Goal: Find specific page/section: Find specific page/section

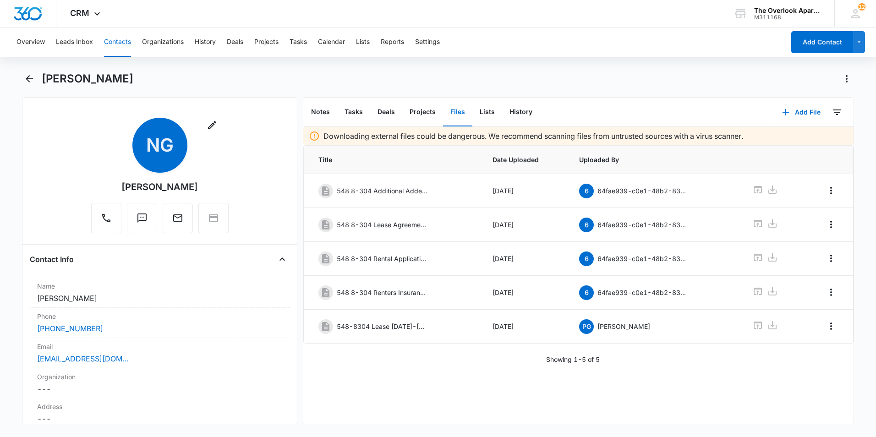
click at [117, 42] on button "Contacts" at bounding box center [117, 41] width 27 height 29
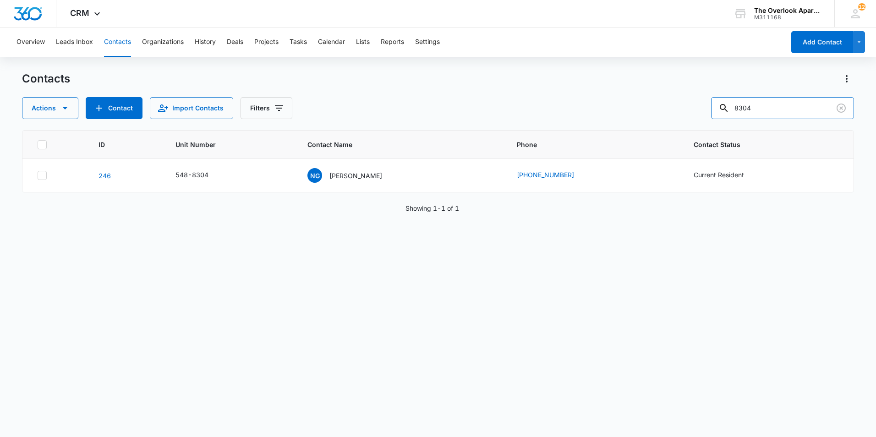
drag, startPoint x: 787, startPoint y: 111, endPoint x: 578, endPoint y: 105, distance: 208.6
click at [575, 111] on div "Actions Contact Import Contacts Filters 8304" at bounding box center [438, 108] width 832 height 22
type input "2"
type input "1208"
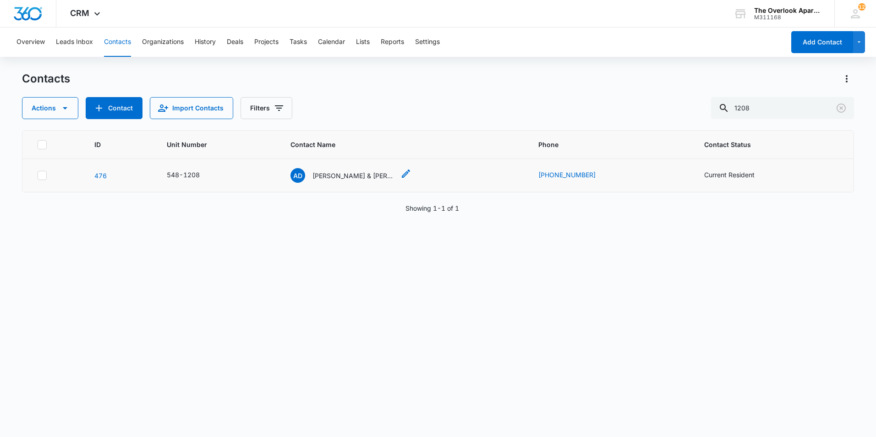
click at [352, 177] on p "[PERSON_NAME] & [PERSON_NAME]" at bounding box center [354, 176] width 82 height 10
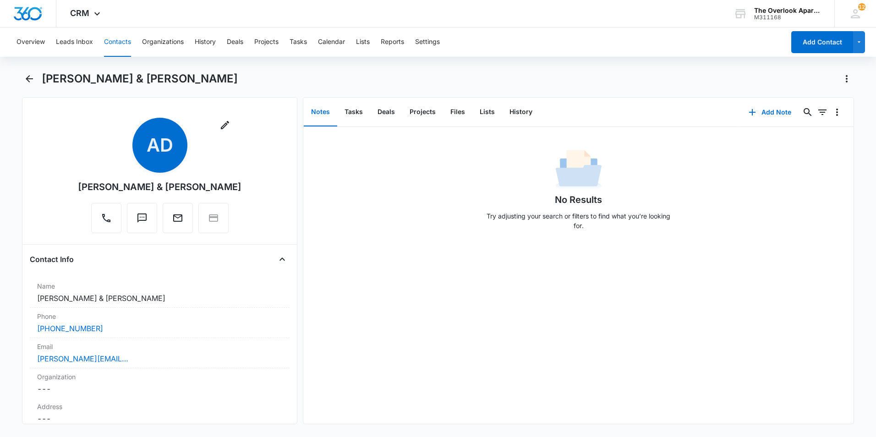
click at [110, 43] on button "Contacts" at bounding box center [117, 41] width 27 height 29
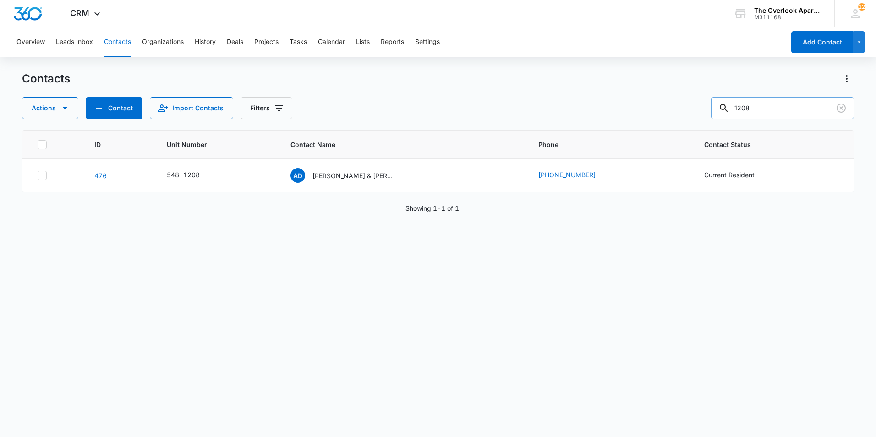
click at [786, 102] on input "1208" at bounding box center [782, 108] width 143 height 22
drag, startPoint x: 775, startPoint y: 115, endPoint x: 618, endPoint y: 113, distance: 156.3
click at [618, 114] on div "Actions Contact Import Contacts Filters 1101" at bounding box center [438, 108] width 832 height 22
click at [785, 109] on input "1101" at bounding box center [782, 108] width 143 height 22
type input "1208"
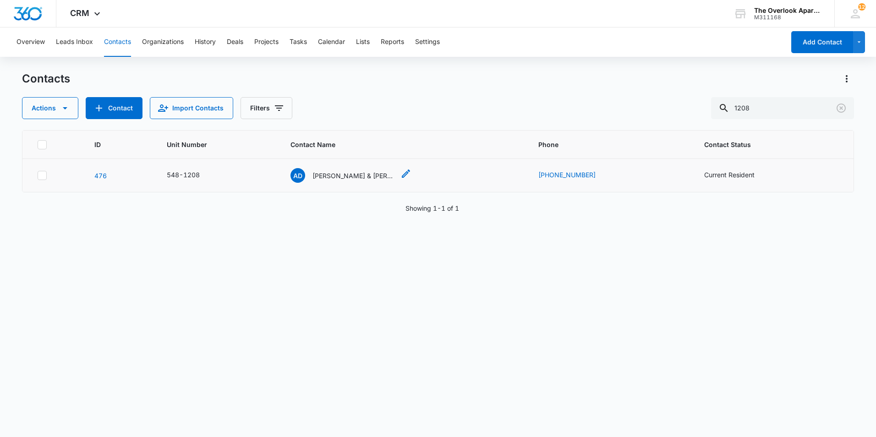
click at [341, 177] on p "[PERSON_NAME] & [PERSON_NAME]" at bounding box center [354, 176] width 82 height 10
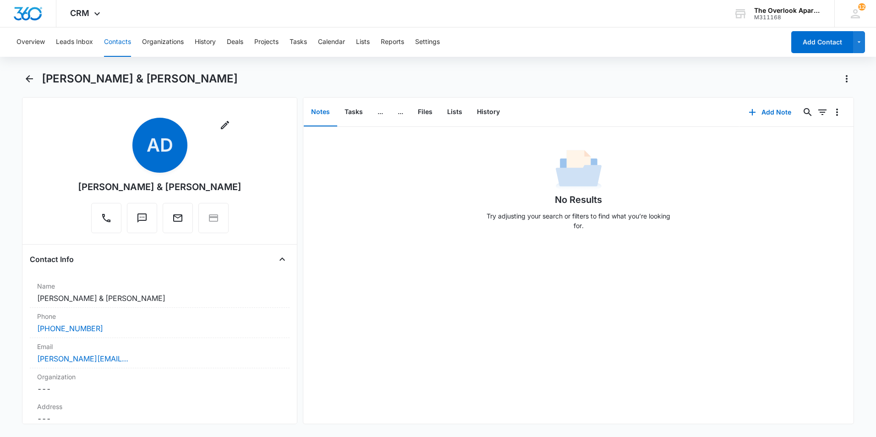
click at [113, 45] on button "Contacts" at bounding box center [117, 41] width 27 height 29
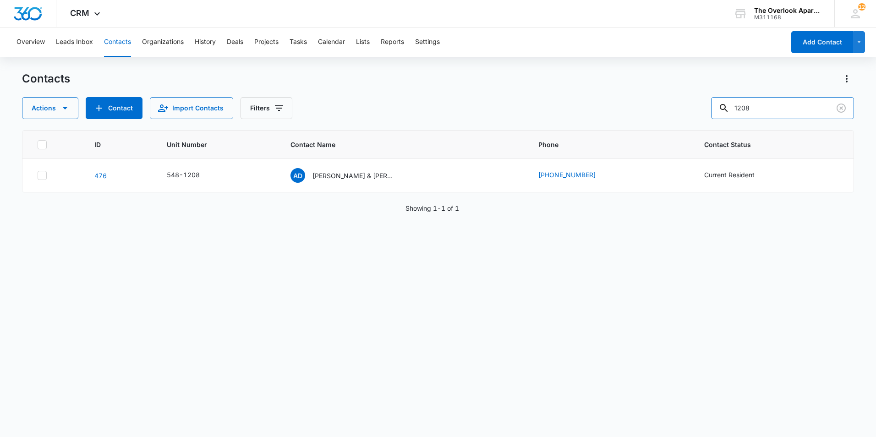
drag, startPoint x: 793, startPoint y: 103, endPoint x: 643, endPoint y: 127, distance: 152.3
click at [649, 126] on div "Contacts Actions Contact Import Contacts Filters 1208 ID Unit Number Contact Na…" at bounding box center [438, 253] width 832 height 365
type input "1101"
click at [339, 173] on p "[PERSON_NAME], [PERSON_NAME]" at bounding box center [354, 176] width 82 height 10
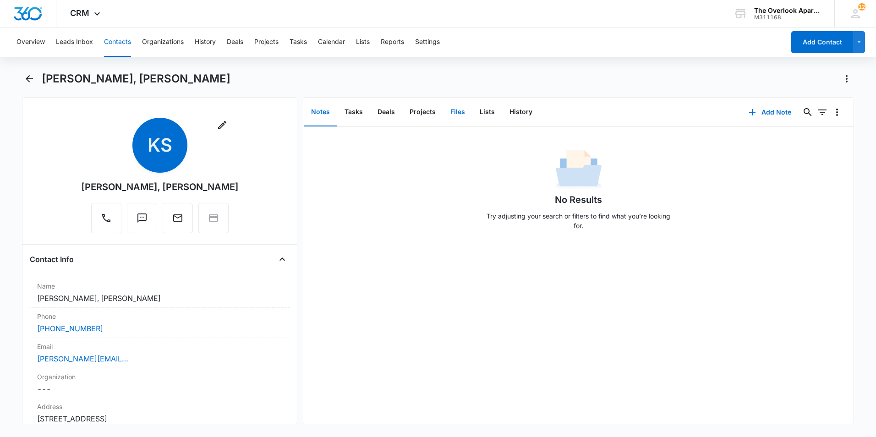
click at [456, 104] on button "Files" at bounding box center [457, 112] width 29 height 28
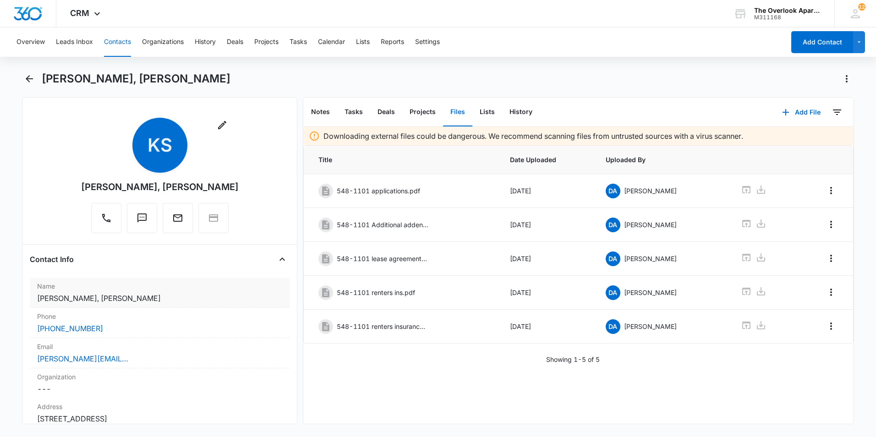
click at [101, 298] on dd "Cancel Save Changes [PERSON_NAME], [PERSON_NAME]" at bounding box center [159, 298] width 245 height 11
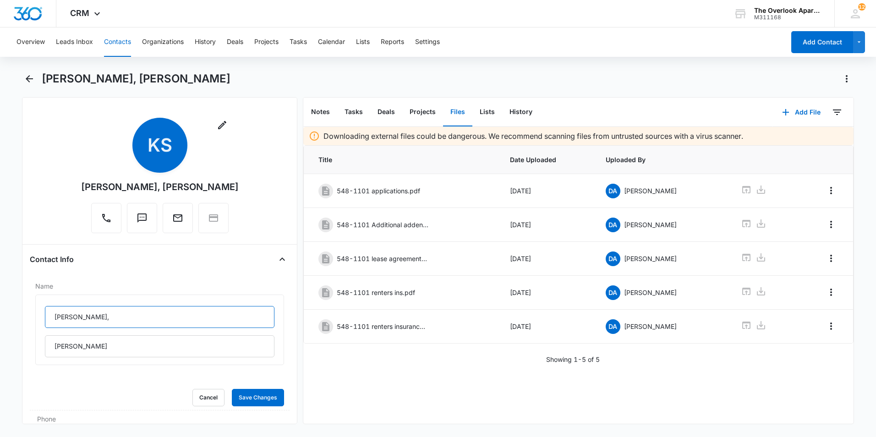
drag, startPoint x: 118, startPoint y: 318, endPoint x: 4, endPoint y: 320, distance: 114.1
click at [4, 320] on main "[PERSON_NAME], [PERSON_NAME] Remove KS [PERSON_NAME], [PERSON_NAME] Contact Inf…" at bounding box center [438, 253] width 876 height 364
drag, startPoint x: 119, startPoint y: 348, endPoint x: -2, endPoint y: 351, distance: 121.0
click at [0, 351] on html "CRM Apps Reputation Websites Forms CRM Email Social Shop Payments POS Content A…" at bounding box center [438, 218] width 876 height 437
drag, startPoint x: 91, startPoint y: 316, endPoint x: 0, endPoint y: 322, distance: 91.4
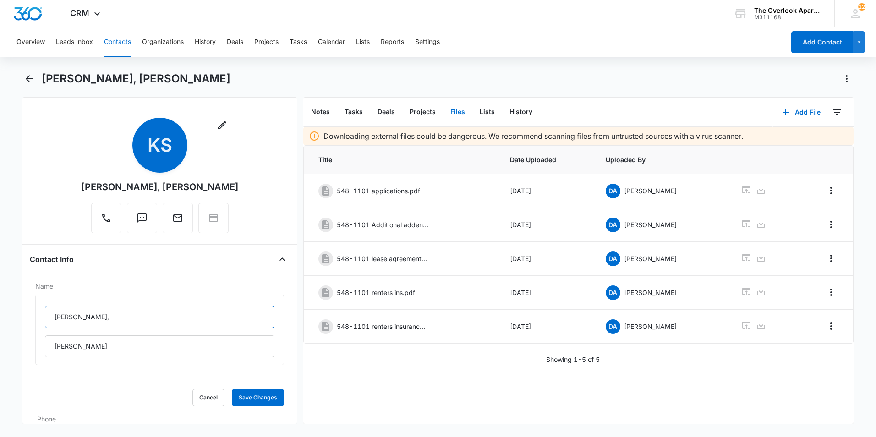
click at [0, 322] on html "CRM Apps Reputation Websites Forms CRM Email Social Shop Payments POS Content A…" at bounding box center [438, 218] width 876 height 437
